Goal: Information Seeking & Learning: Stay updated

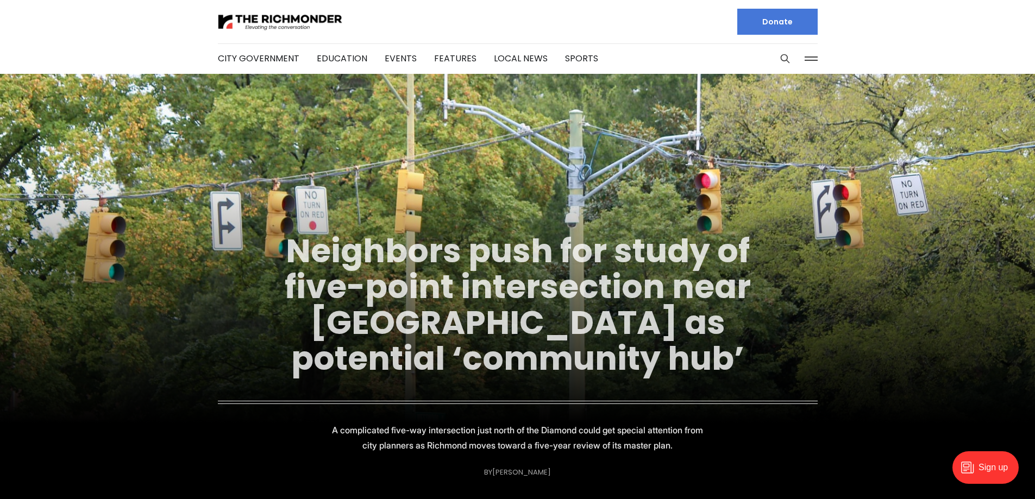
click at [557, 333] on link "Neighbors push for study of five-point intersection near Diamond as potential ‘…" at bounding box center [518, 304] width 466 height 153
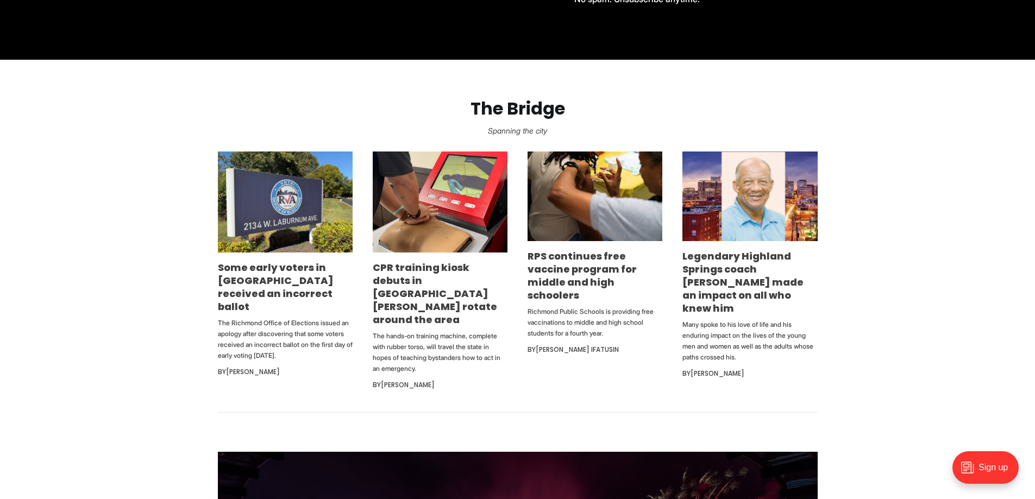
scroll to position [598, 0]
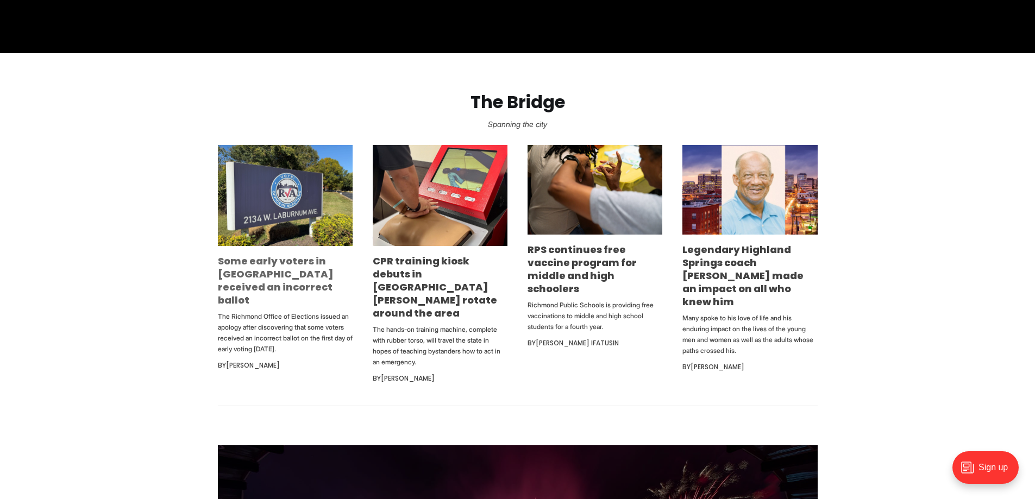
click at [257, 281] on link "Some early voters in [GEOGRAPHIC_DATA] received an incorrect ballot" at bounding box center [276, 280] width 116 height 53
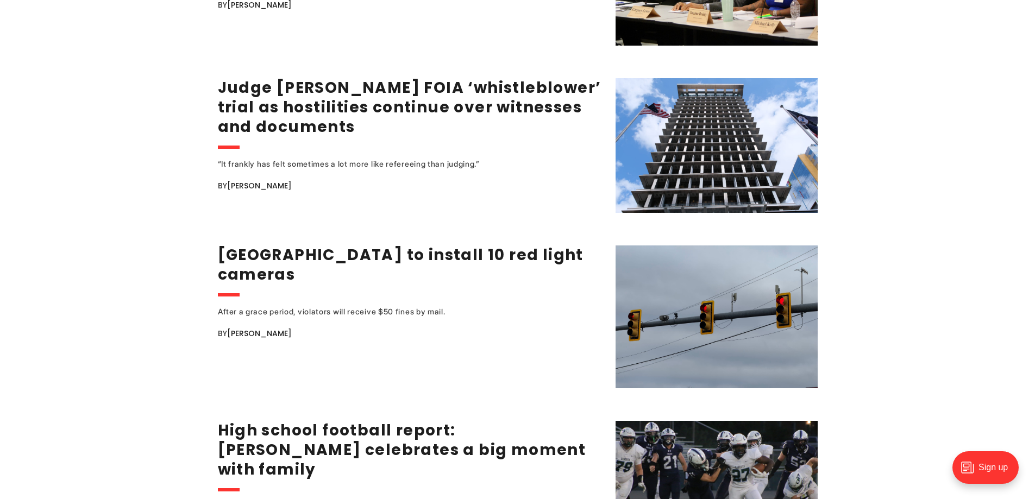
scroll to position [1739, 0]
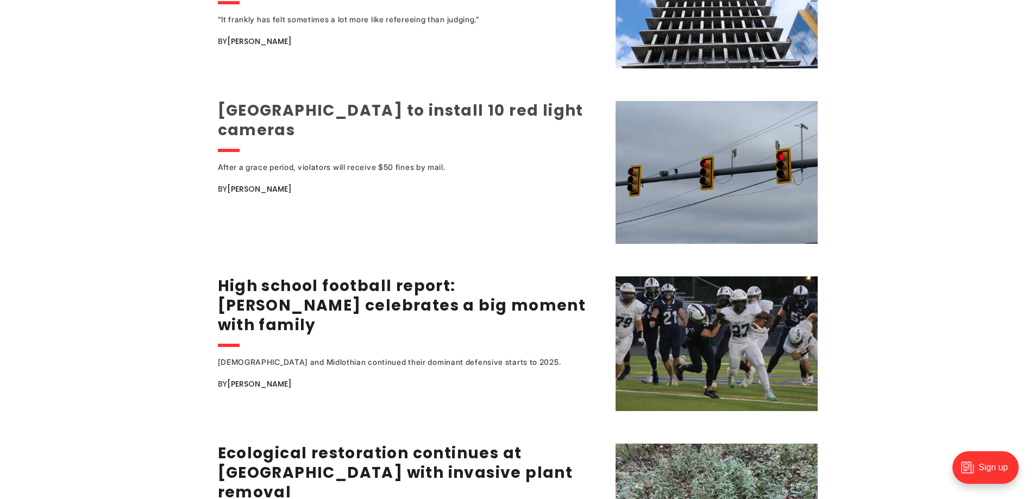
click at [424, 103] on link "Richmond to install 10 red light cameras" at bounding box center [401, 120] width 366 height 41
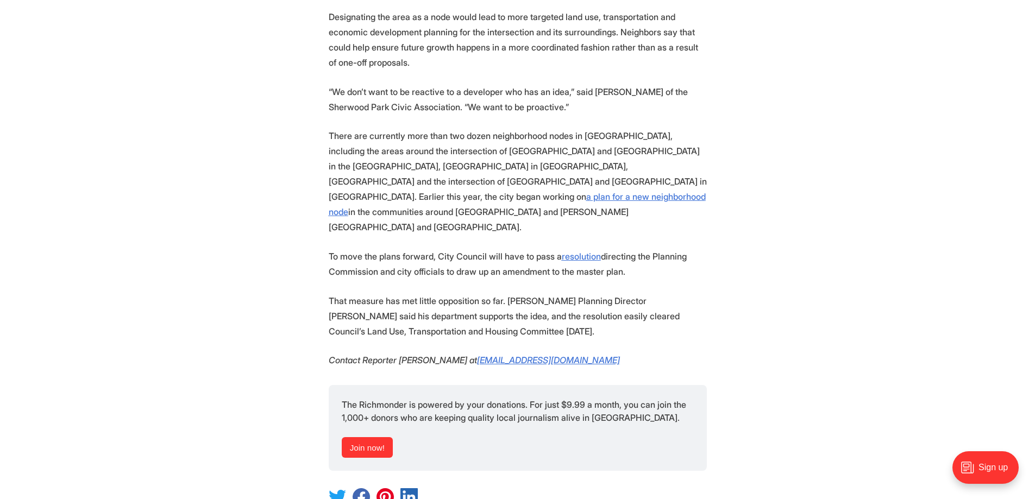
scroll to position [1848, 0]
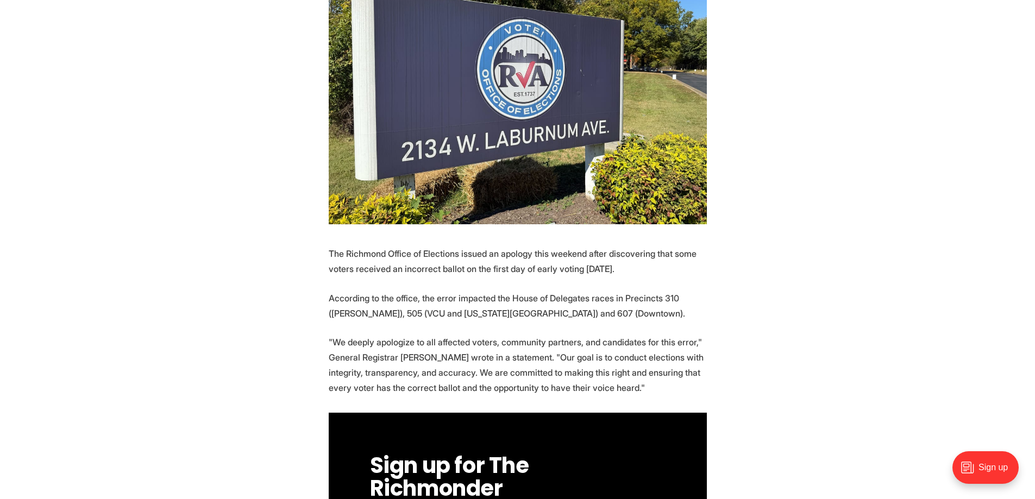
scroll to position [163, 0]
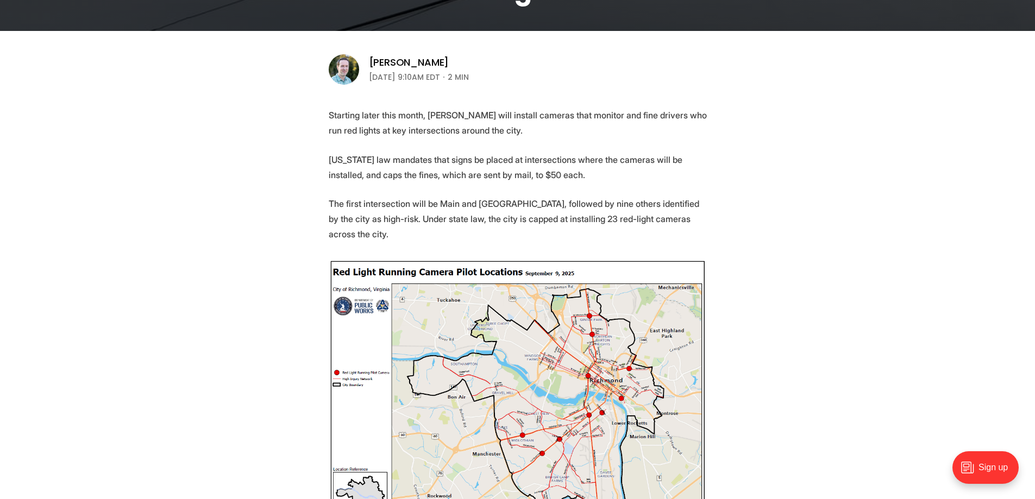
scroll to position [489, 0]
